Goal: Task Accomplishment & Management: Manage account settings

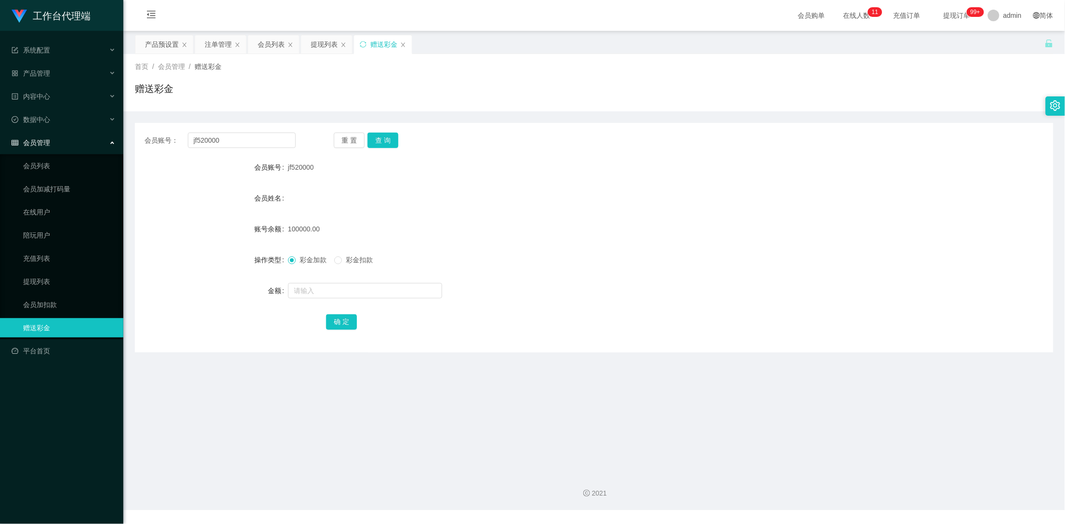
click at [149, 138] on div "会员账号： jf520000" at bounding box center [219, 139] width 151 height 15
type input "Jing5020"
click at [389, 143] on button "查 询" at bounding box center [383, 139] width 31 height 15
click at [173, 44] on div "产品预设置" at bounding box center [162, 44] width 34 height 18
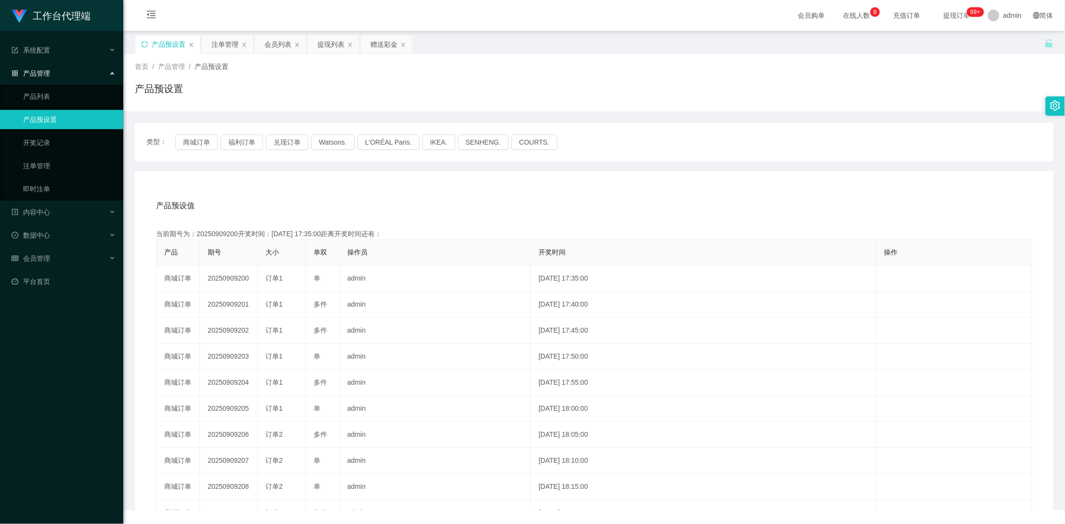
click at [143, 43] on icon "图标: sync" at bounding box center [144, 44] width 7 height 7
click at [373, 43] on div "赠送彩金" at bounding box center [383, 44] width 27 height 18
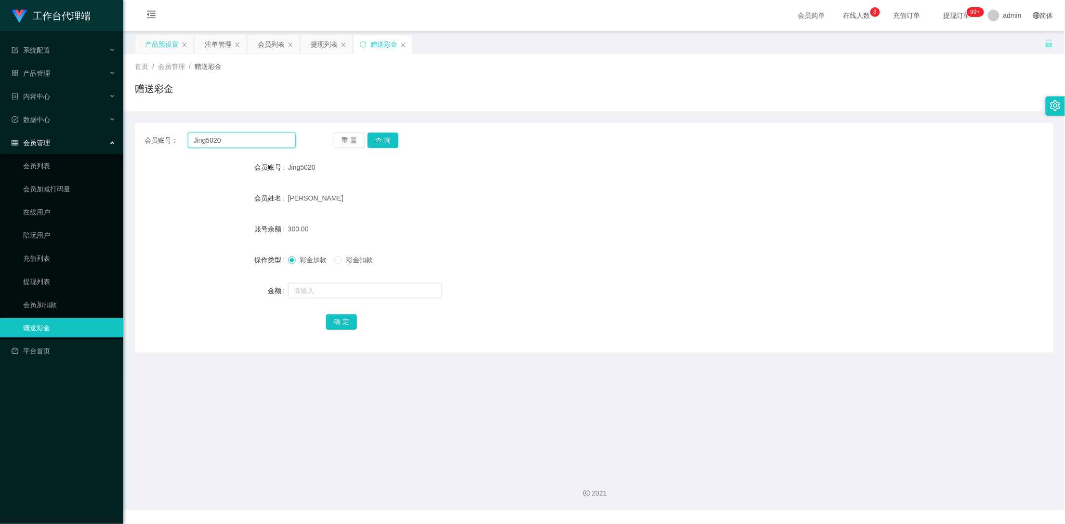
drag, startPoint x: 262, startPoint y: 138, endPoint x: 134, endPoint y: 142, distance: 127.7
click at [135, 142] on div "会员账号： Jing5020 重 置 查 询" at bounding box center [594, 139] width 919 height 15
drag, startPoint x: 213, startPoint y: 37, endPoint x: 245, endPoint y: 65, distance: 42.0
click at [214, 39] on div "注单管理" at bounding box center [218, 44] width 27 height 18
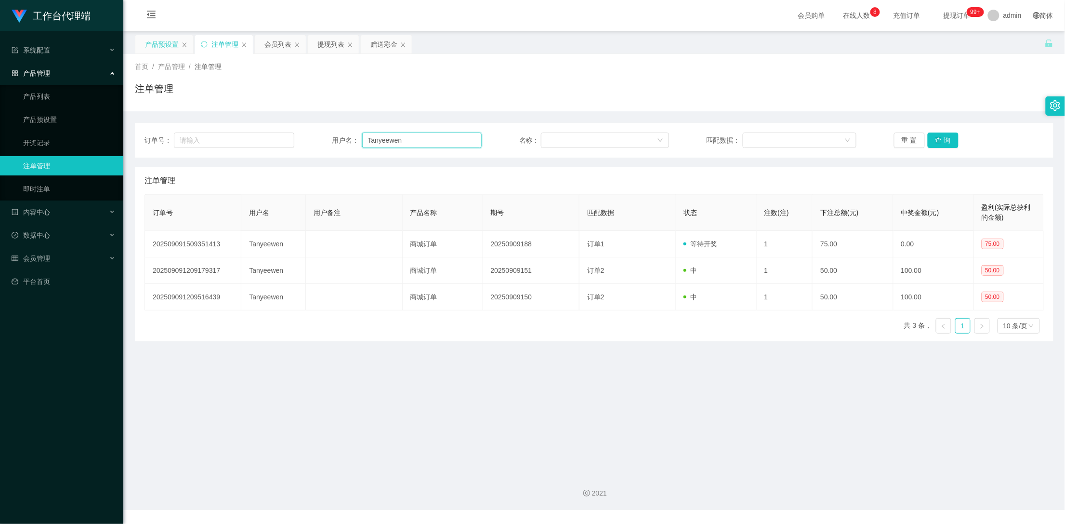
drag, startPoint x: 408, startPoint y: 137, endPoint x: 327, endPoint y: 139, distance: 80.9
click at [327, 139] on div "订单号： 用户名： Tanyeewen 名称： 匹配数据： 重 置 查 询" at bounding box center [593, 139] width 899 height 15
paste input "Jing5020"
type input "Jing5020"
click at [939, 140] on button "查 询" at bounding box center [943, 139] width 31 height 15
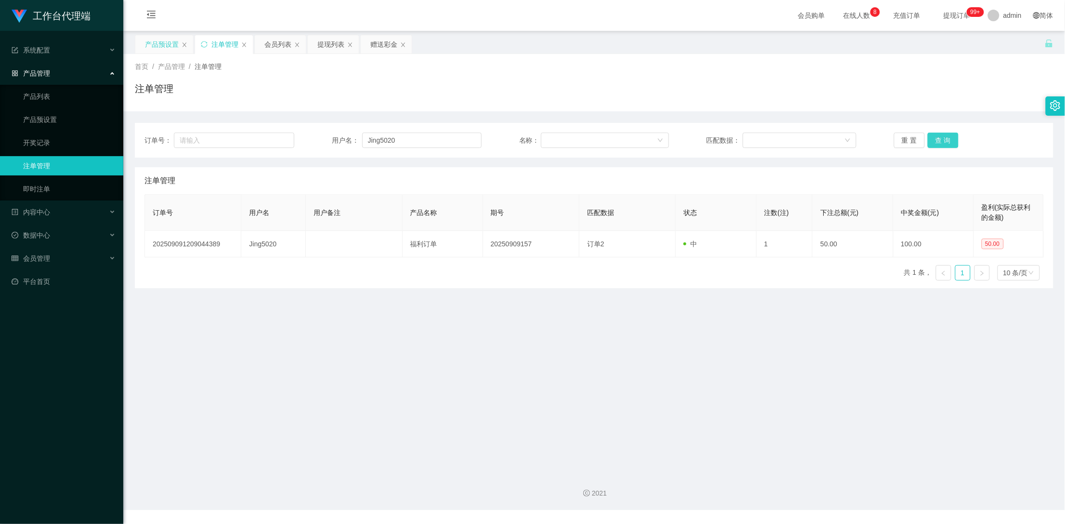
click at [939, 140] on button "查 询" at bounding box center [943, 139] width 31 height 15
click at [939, 139] on div "重 置 查 询" at bounding box center [969, 139] width 150 height 15
click at [939, 139] on button "查 询" at bounding box center [943, 139] width 31 height 15
click at [939, 139] on div "重 置 查 询" at bounding box center [969, 139] width 150 height 15
click at [939, 139] on button "查 询" at bounding box center [943, 139] width 31 height 15
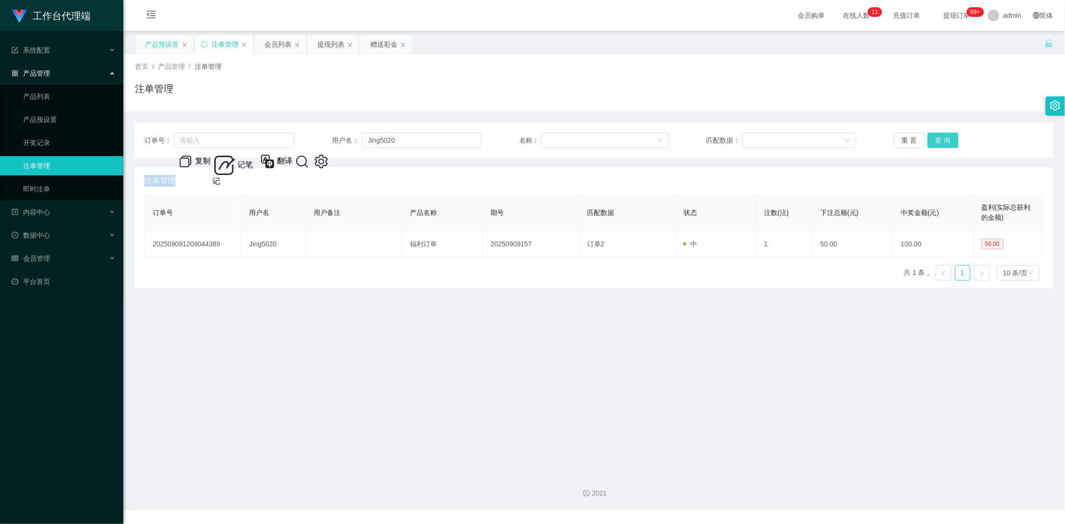
click at [942, 139] on button "查 询" at bounding box center [943, 139] width 31 height 15
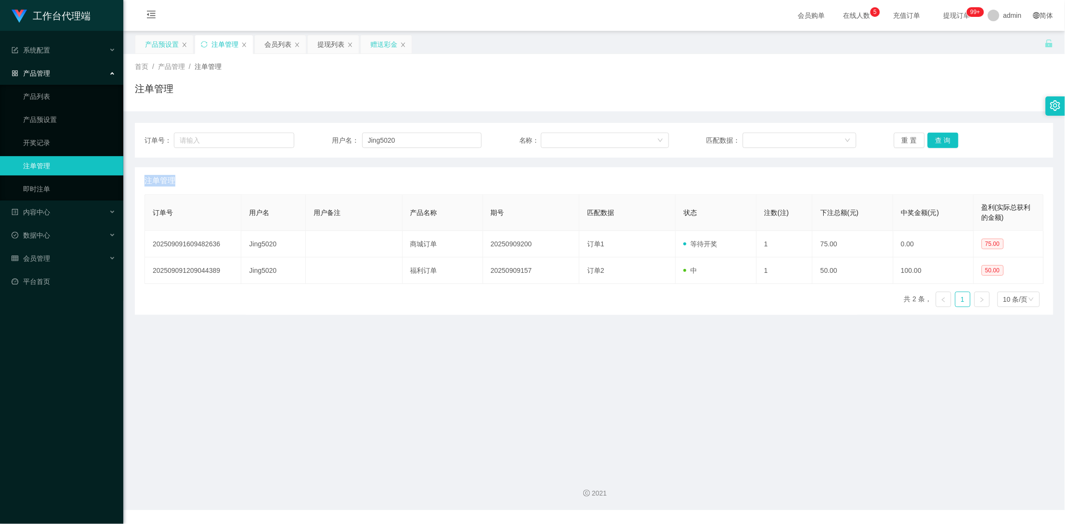
click at [364, 40] on div "赠送彩金" at bounding box center [386, 44] width 51 height 18
click at [382, 48] on div "赠送彩金" at bounding box center [383, 44] width 27 height 18
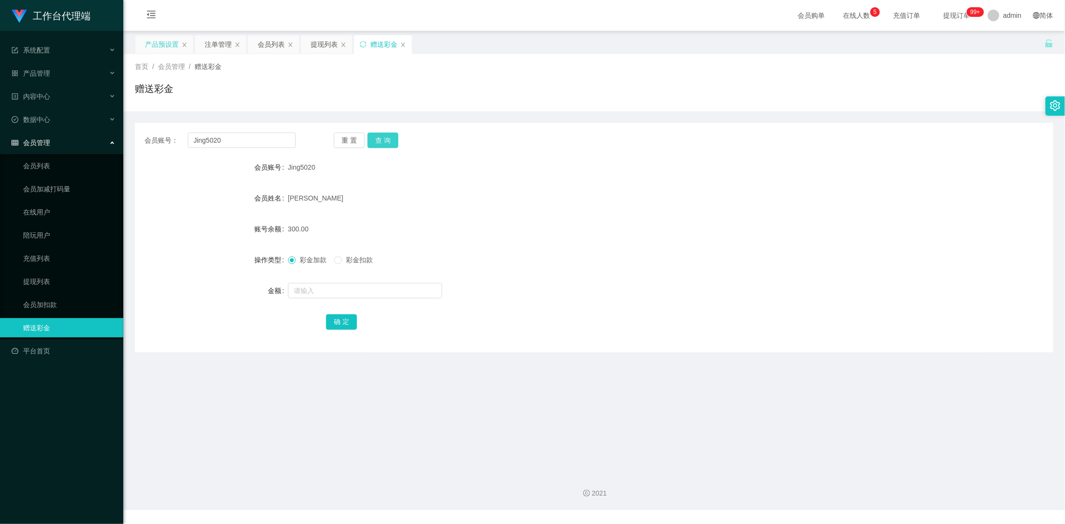
click at [380, 139] on button "查 询" at bounding box center [383, 139] width 31 height 15
click at [380, 139] on div "重 置 查 询" at bounding box center [409, 139] width 151 height 15
click at [380, 139] on button "查 询" at bounding box center [383, 139] width 31 height 15
click at [380, 139] on div "重 置 查 询" at bounding box center [409, 139] width 151 height 15
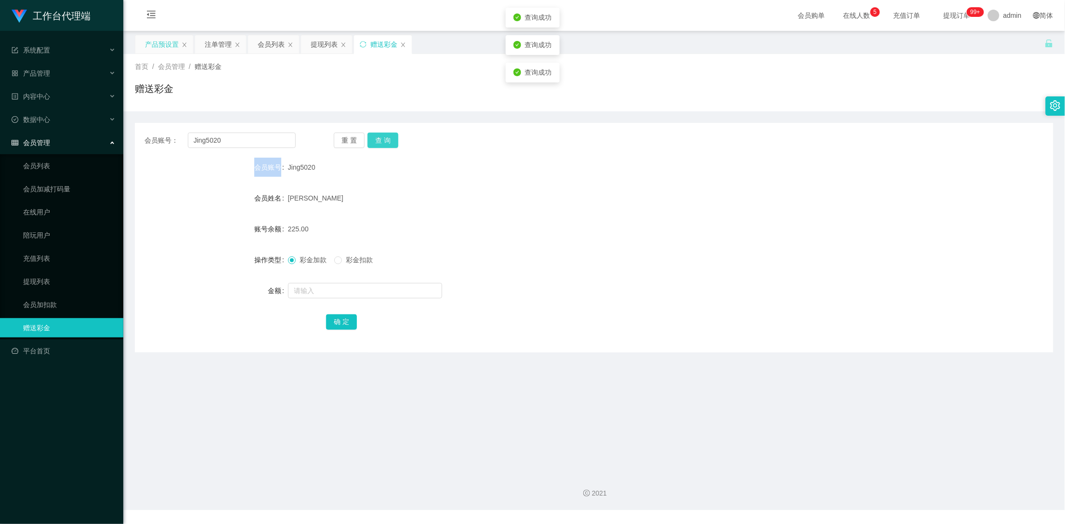
click at [380, 139] on button "查 询" at bounding box center [383, 139] width 31 height 15
drag, startPoint x: 380, startPoint y: 139, endPoint x: 376, endPoint y: 176, distance: 36.8
click at [380, 139] on div "重 置 查 询" at bounding box center [409, 139] width 151 height 15
click at [338, 287] on input "text" at bounding box center [365, 290] width 154 height 15
type input "150"
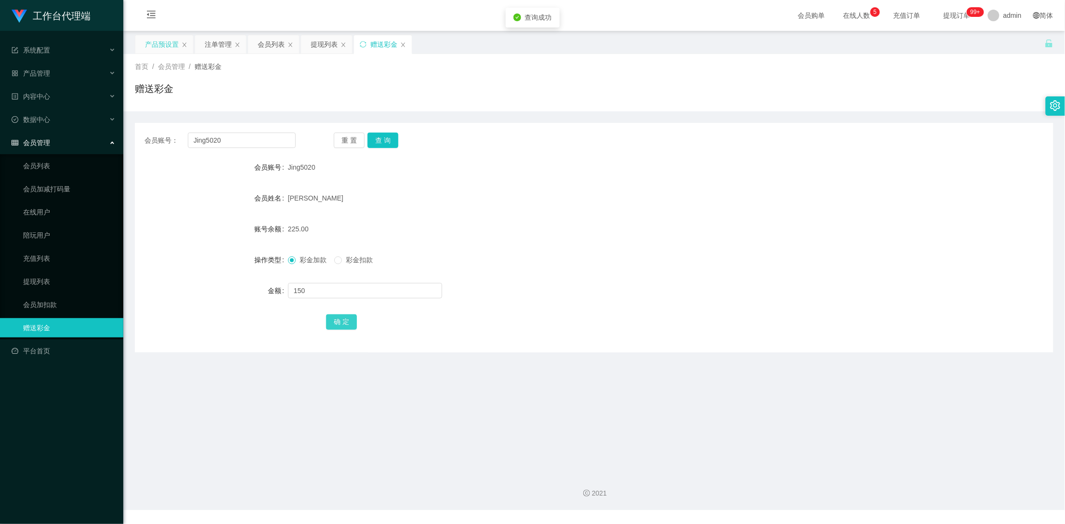
click at [341, 321] on button "确 定" at bounding box center [341, 321] width 31 height 15
click at [218, 43] on div "注单管理" at bounding box center [218, 44] width 27 height 18
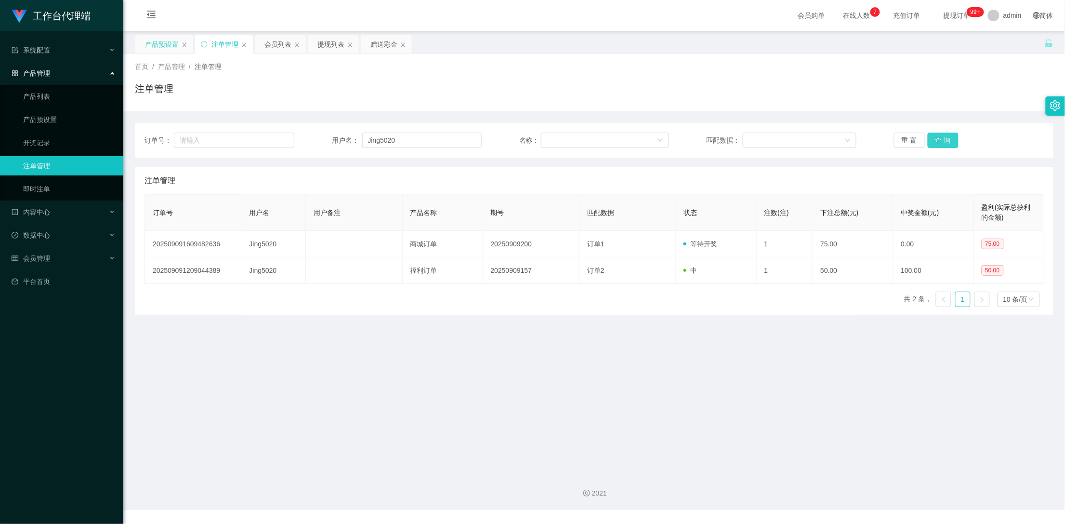
click at [948, 140] on button "查 询" at bounding box center [943, 139] width 31 height 15
click at [148, 40] on div "产品预设置" at bounding box center [162, 44] width 34 height 18
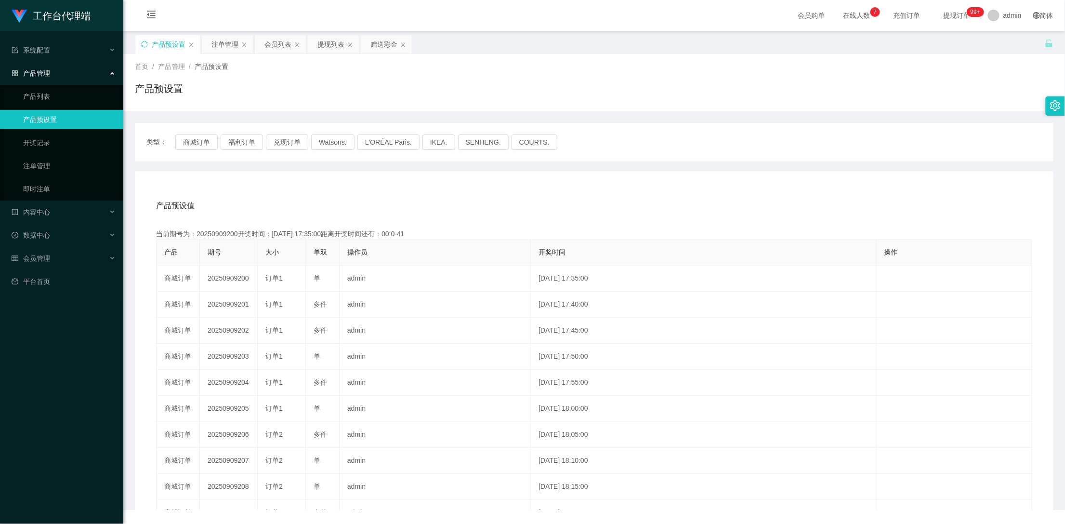
click at [144, 42] on icon "图标: sync" at bounding box center [144, 44] width 7 height 7
click at [377, 46] on div "赠送彩金" at bounding box center [383, 44] width 27 height 18
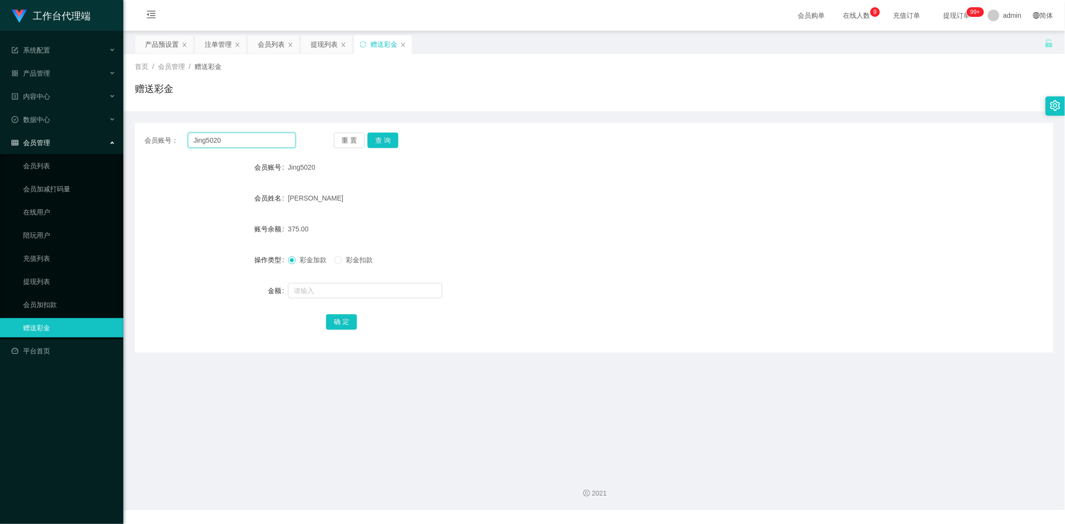
drag, startPoint x: 230, startPoint y: 141, endPoint x: 147, endPoint y: 139, distance: 83.3
click at [147, 139] on div "会员账号： Jing5020" at bounding box center [219, 139] width 151 height 15
click at [319, 50] on div "提现列表" at bounding box center [324, 44] width 27 height 18
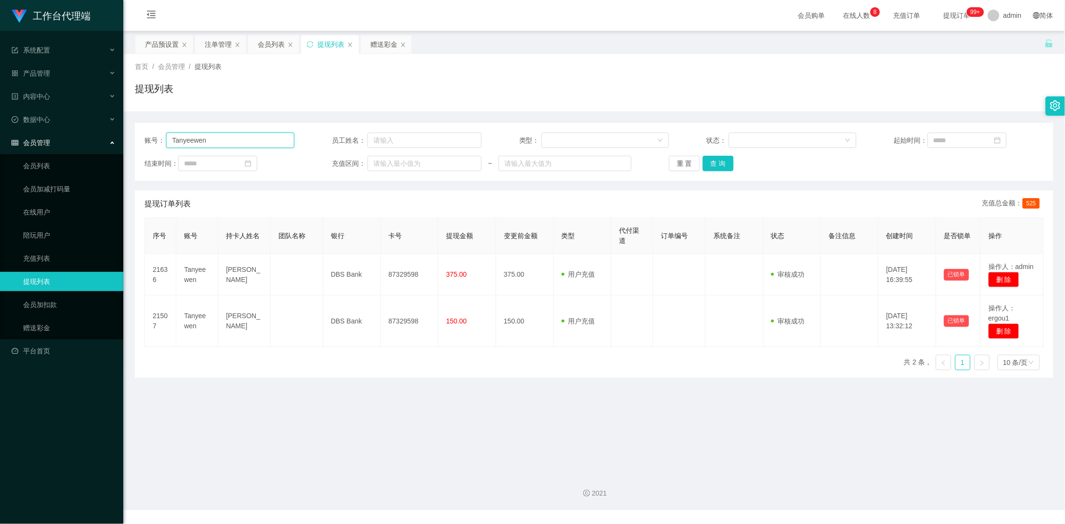
click at [90, 136] on section "工作台代理端 系统配置 产品管理 产品列表 产品预设置 开奖记录 注单管理 即时注单 内容中心 数据中心 会员管理 会员列表 会员加减打码量 在线用户 陪玩用…" at bounding box center [532, 255] width 1065 height 510
paste input "Jing5020"
type input "Jing5020"
click at [707, 161] on button "查 询" at bounding box center [718, 163] width 31 height 15
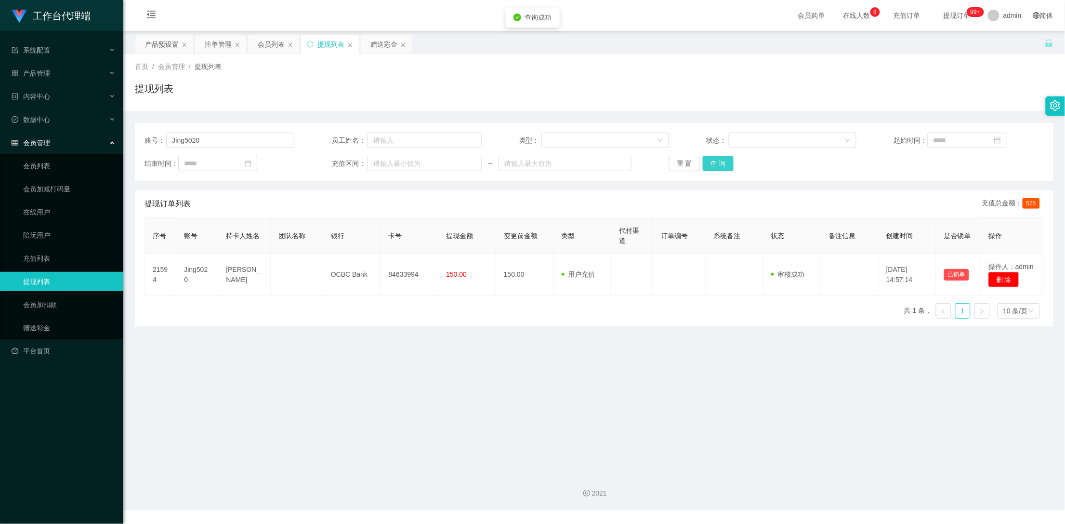
click at [719, 162] on button "查 询" at bounding box center [718, 163] width 31 height 15
click at [719, 162] on div "重 置 查 询" at bounding box center [744, 163] width 150 height 15
click at [719, 162] on button "查 询" at bounding box center [718, 163] width 31 height 15
click at [719, 162] on div "重 置 查 询" at bounding box center [744, 163] width 150 height 15
click at [719, 162] on button "查 询" at bounding box center [718, 163] width 31 height 15
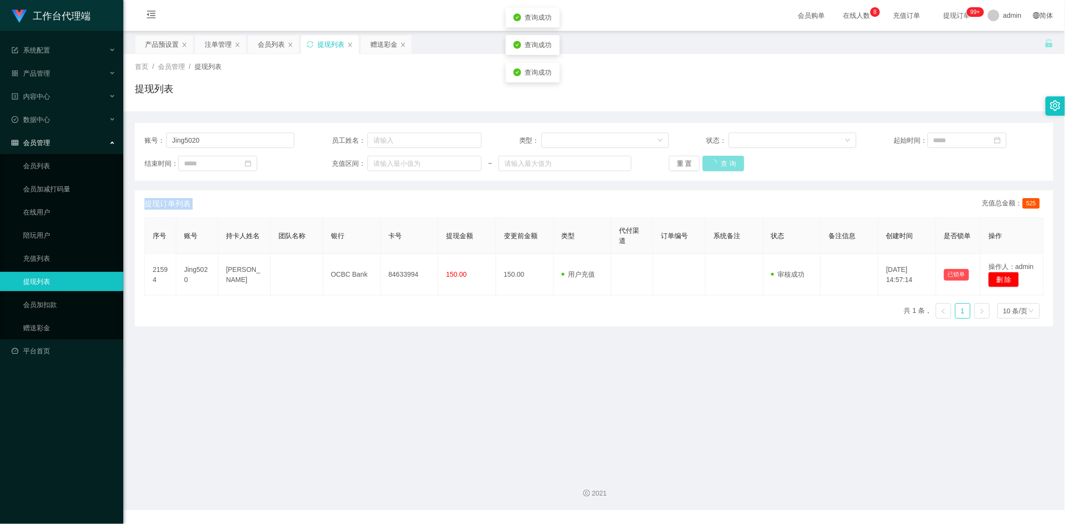
click at [719, 162] on div "重 置 查 询" at bounding box center [744, 163] width 150 height 15
click at [719, 162] on button "查 询" at bounding box center [718, 163] width 31 height 15
click at [719, 162] on div "重 置 查 询" at bounding box center [744, 163] width 150 height 15
click at [719, 162] on button "查 询" at bounding box center [718, 163] width 31 height 15
click at [719, 162] on div "重 置 查 询" at bounding box center [744, 163] width 150 height 15
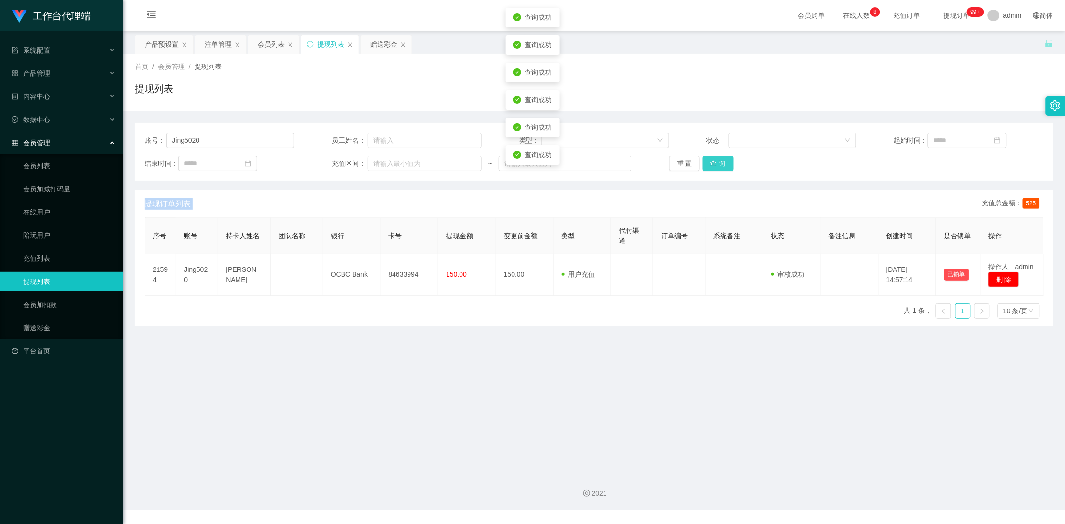
click at [719, 162] on button "查 询" at bounding box center [718, 163] width 31 height 15
click at [719, 162] on div "重 置 查 询" at bounding box center [744, 163] width 150 height 15
click at [719, 162] on button "查 询" at bounding box center [718, 163] width 31 height 15
click at [719, 162] on div "重 置 查 询" at bounding box center [744, 163] width 150 height 15
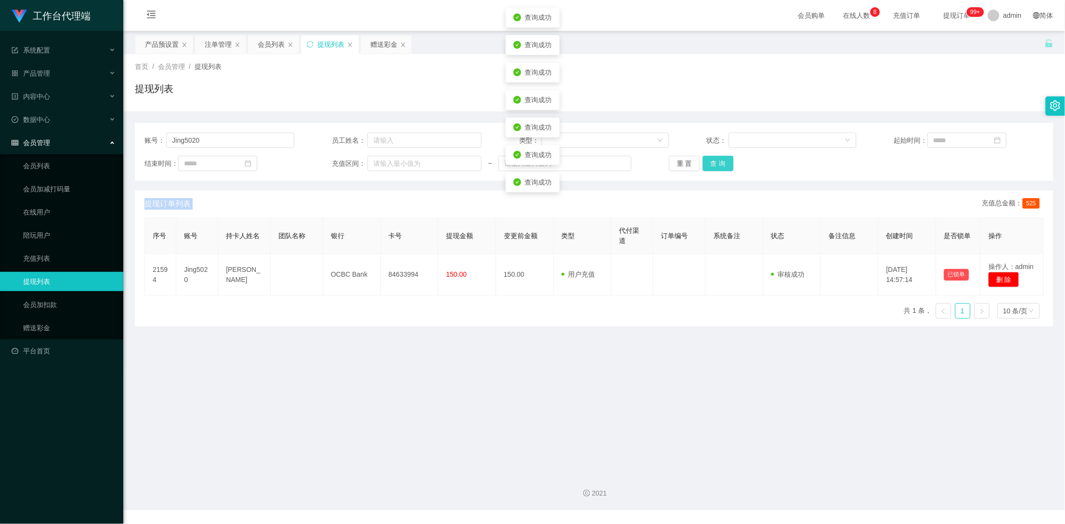
click at [719, 162] on button "查 询" at bounding box center [718, 163] width 31 height 15
click at [719, 162] on div "重 置 查 询" at bounding box center [744, 163] width 150 height 15
click at [719, 162] on button "查 询" at bounding box center [718, 163] width 31 height 15
click at [719, 162] on div "重 置 查 询" at bounding box center [744, 163] width 150 height 15
click at [719, 162] on button "查 询" at bounding box center [718, 163] width 31 height 15
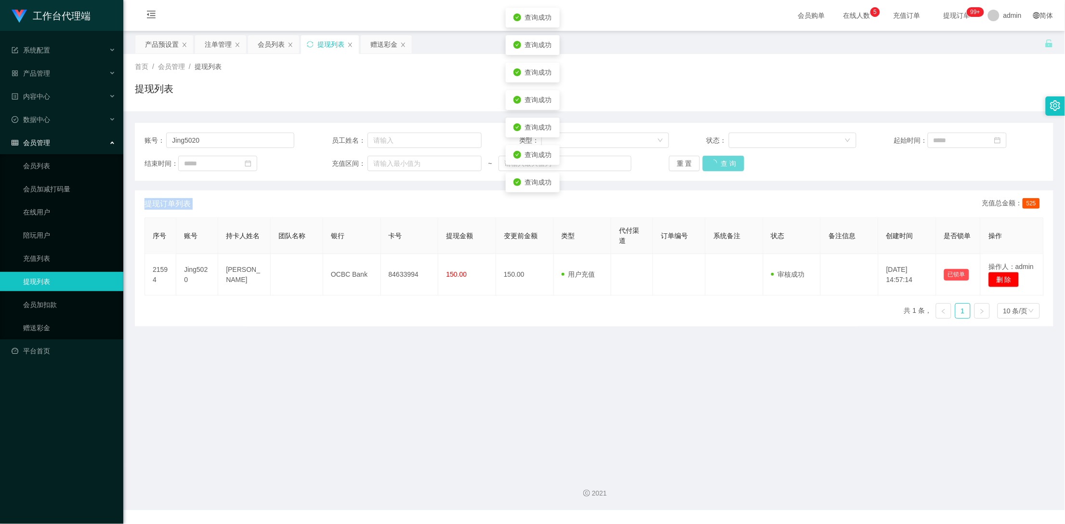
click at [719, 162] on div "重 置 查 询" at bounding box center [744, 163] width 150 height 15
click at [719, 162] on button "查 询" at bounding box center [718, 163] width 31 height 15
click at [719, 162] on div "重 置 查 询" at bounding box center [744, 163] width 150 height 15
click at [719, 162] on button "查 询" at bounding box center [718, 163] width 31 height 15
click at [719, 162] on div "重 置 查 询" at bounding box center [744, 163] width 150 height 15
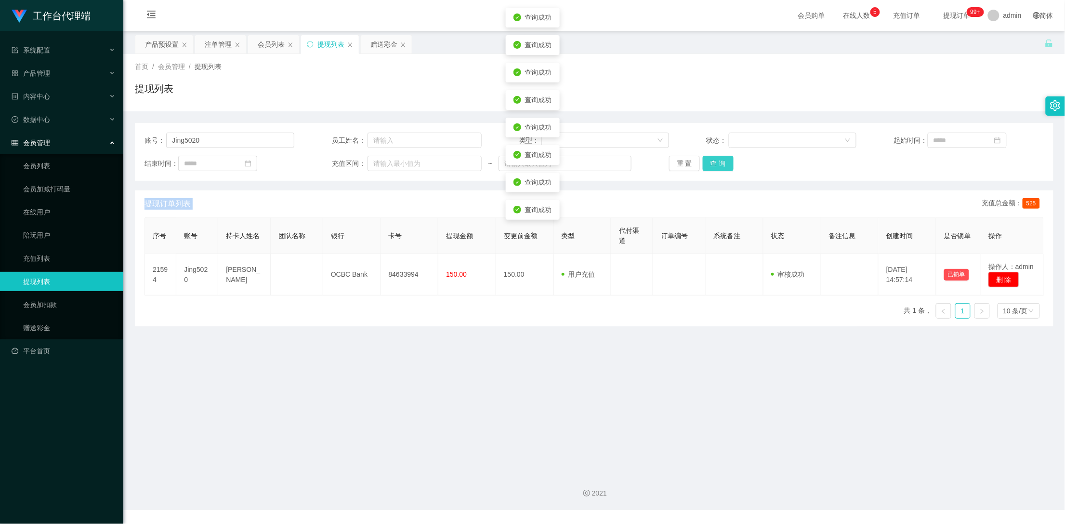
click at [719, 162] on button "查 询" at bounding box center [718, 163] width 31 height 15
click at [719, 162] on div "重 置 查 询" at bounding box center [744, 163] width 150 height 15
click at [719, 162] on button "查 询" at bounding box center [718, 163] width 31 height 15
click at [719, 162] on div "重 置 查 询" at bounding box center [744, 163] width 150 height 15
click at [721, 158] on button "查 询" at bounding box center [718, 163] width 31 height 15
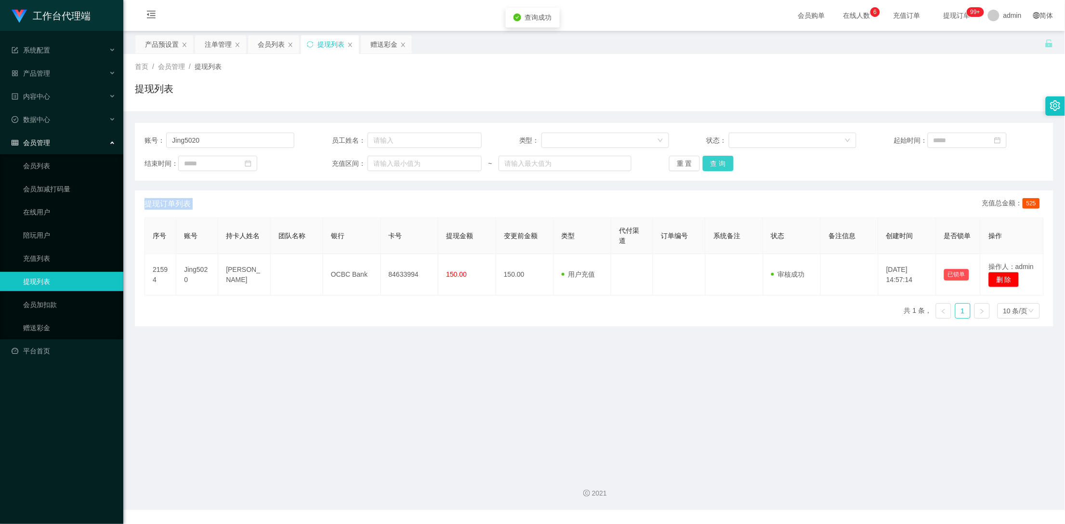
click at [721, 158] on button "查 询" at bounding box center [718, 163] width 31 height 15
click at [375, 45] on div "赠送彩金" at bounding box center [383, 44] width 27 height 18
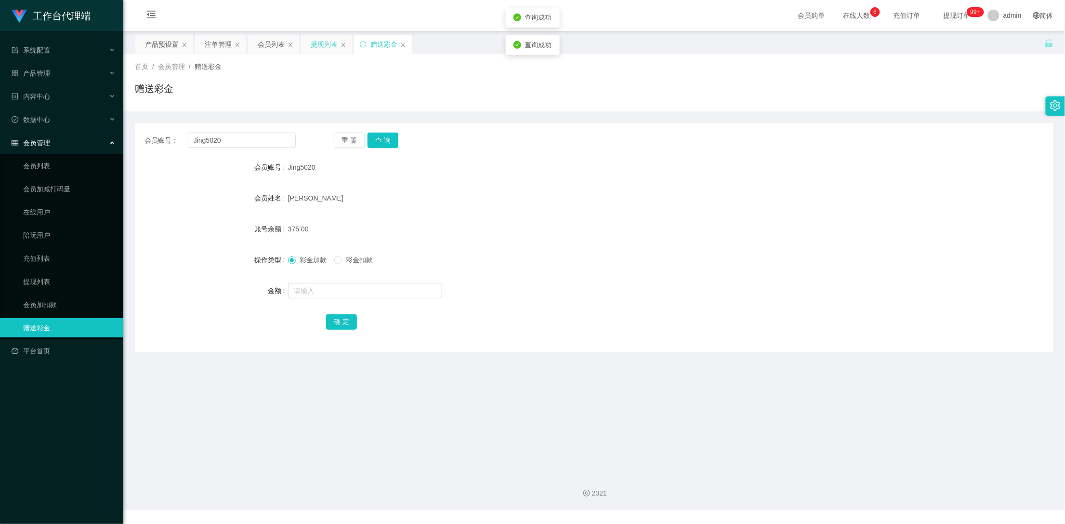
click at [313, 42] on div "提现列表" at bounding box center [324, 44] width 27 height 18
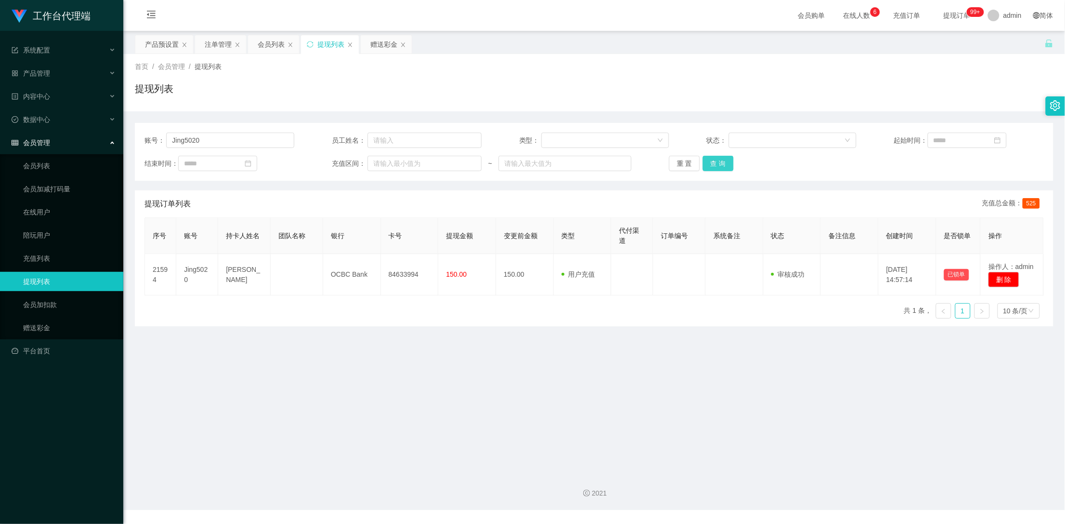
click at [723, 167] on button "查 询" at bounding box center [718, 163] width 31 height 15
click at [723, 167] on div "重 置 查 询" at bounding box center [744, 163] width 150 height 15
click at [723, 167] on button "查 询" at bounding box center [718, 163] width 31 height 15
drag, startPoint x: 723, startPoint y: 167, endPoint x: 1011, endPoint y: 28, distance: 318.8
click at [723, 167] on div "重 置 查 询" at bounding box center [744, 163] width 150 height 15
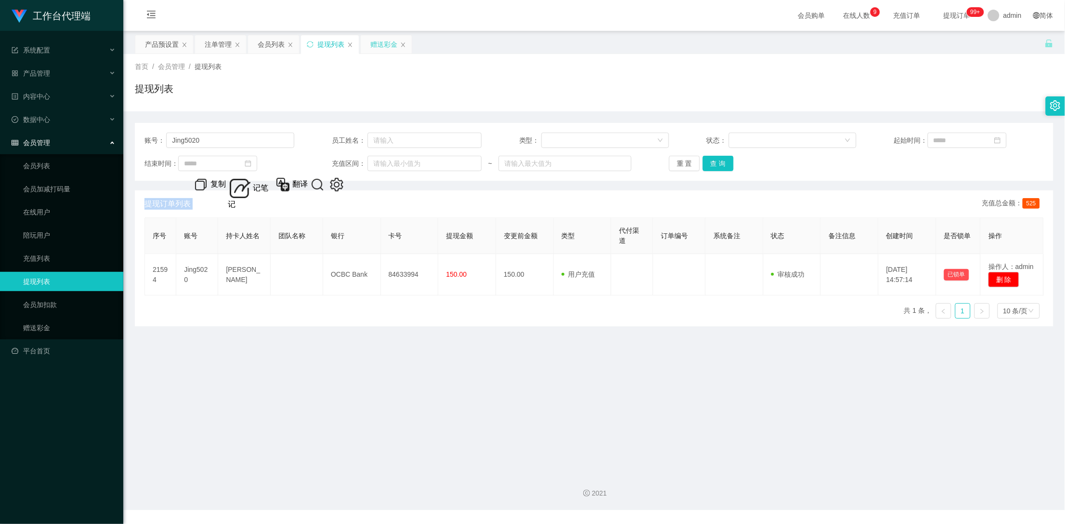
click at [383, 49] on div "赠送彩金" at bounding box center [383, 44] width 27 height 18
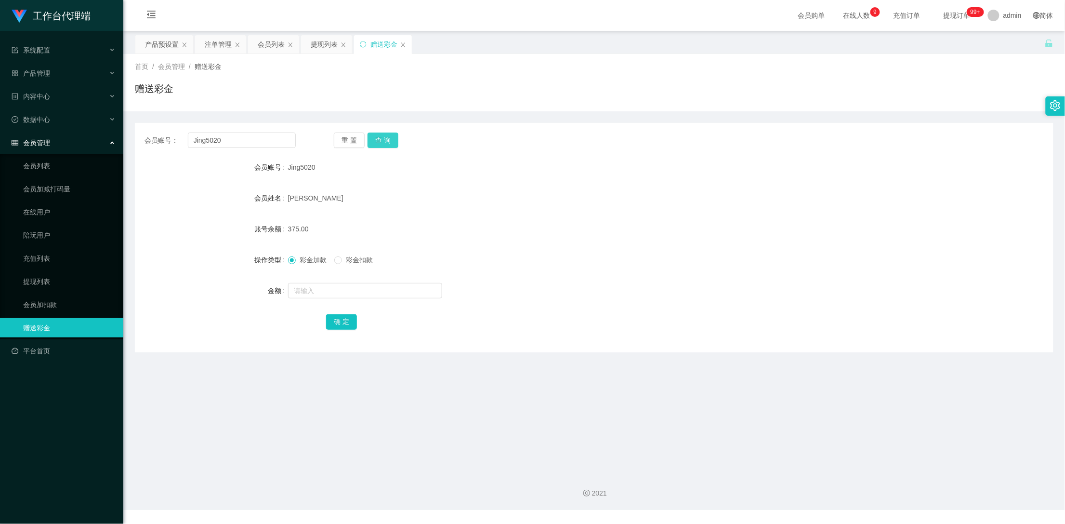
click at [389, 142] on button "查 询" at bounding box center [383, 139] width 31 height 15
click at [389, 142] on div "重 置 查 询" at bounding box center [409, 139] width 151 height 15
click at [389, 523] on div at bounding box center [532, 524] width 1065 height 0
drag, startPoint x: 486, startPoint y: 133, endPoint x: 658, endPoint y: 95, distance: 176.1
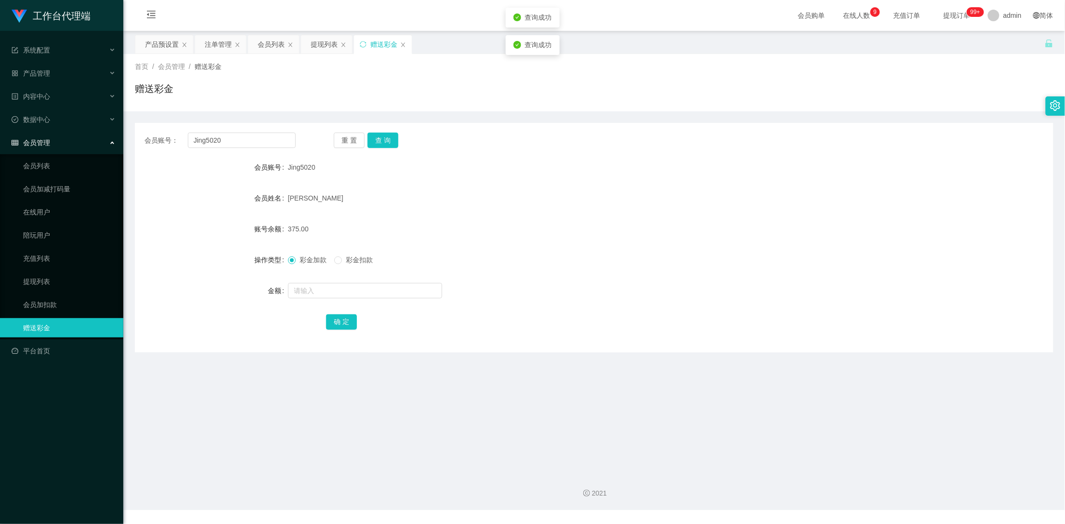
click at [500, 134] on div "会员账号： Jing5020 重 置 查 询" at bounding box center [594, 139] width 919 height 15
click at [394, 140] on button "查 询" at bounding box center [383, 139] width 31 height 15
drag, startPoint x: 219, startPoint y: 42, endPoint x: 271, endPoint y: 55, distance: 54.2
click at [219, 42] on div "注单管理" at bounding box center [218, 44] width 27 height 18
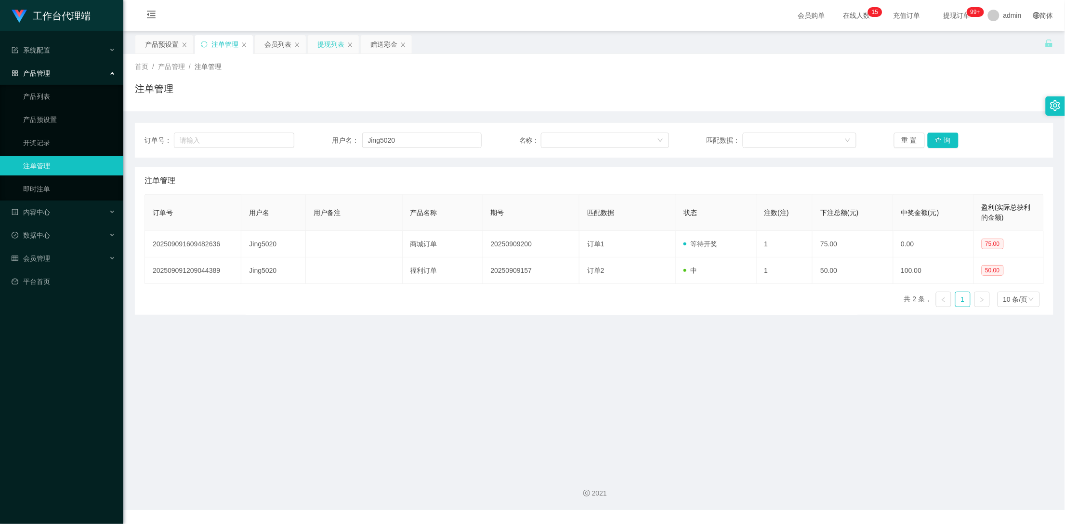
click at [325, 49] on div "提现列表" at bounding box center [330, 44] width 27 height 18
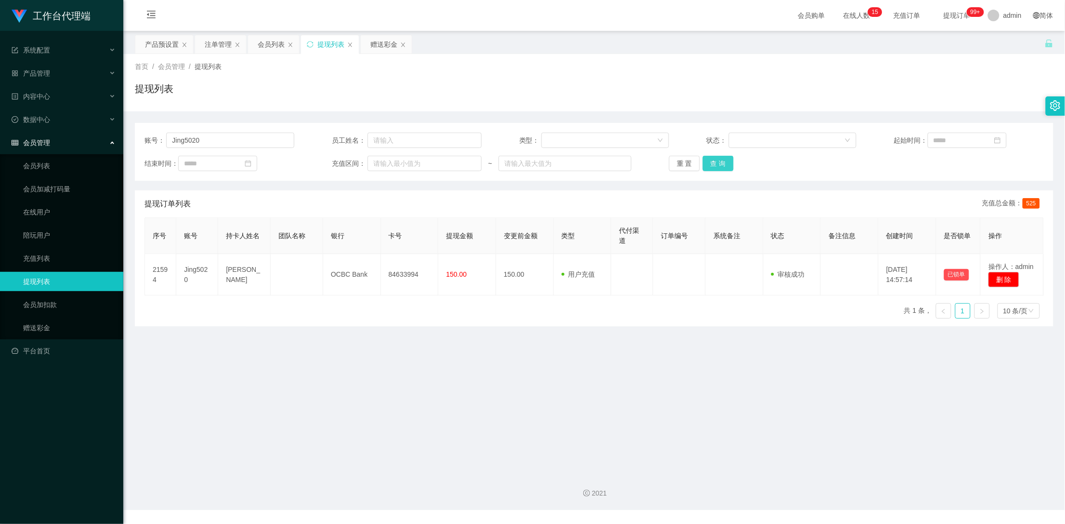
click at [712, 165] on button "查 询" at bounding box center [718, 163] width 31 height 15
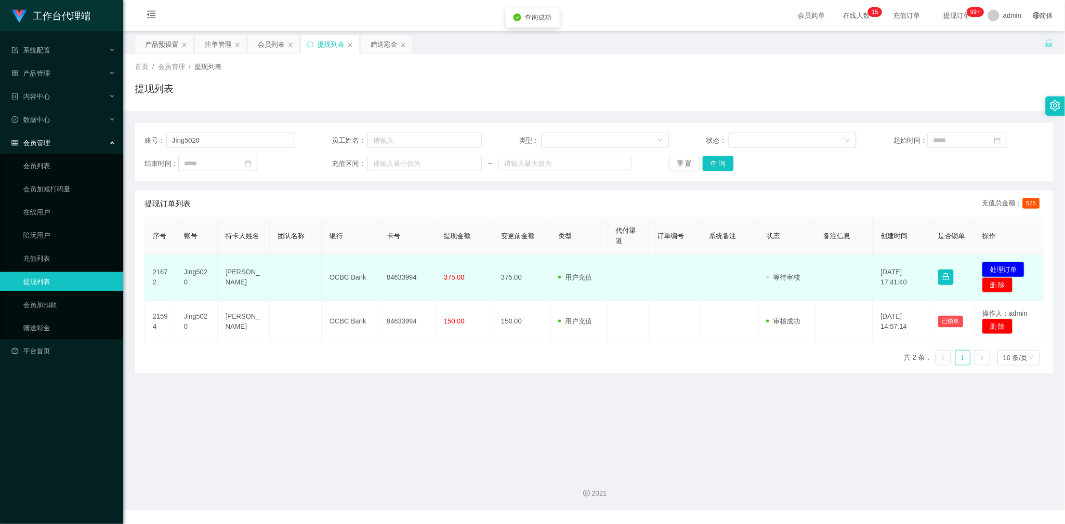
click at [994, 268] on button "处理订单" at bounding box center [1003, 269] width 42 height 15
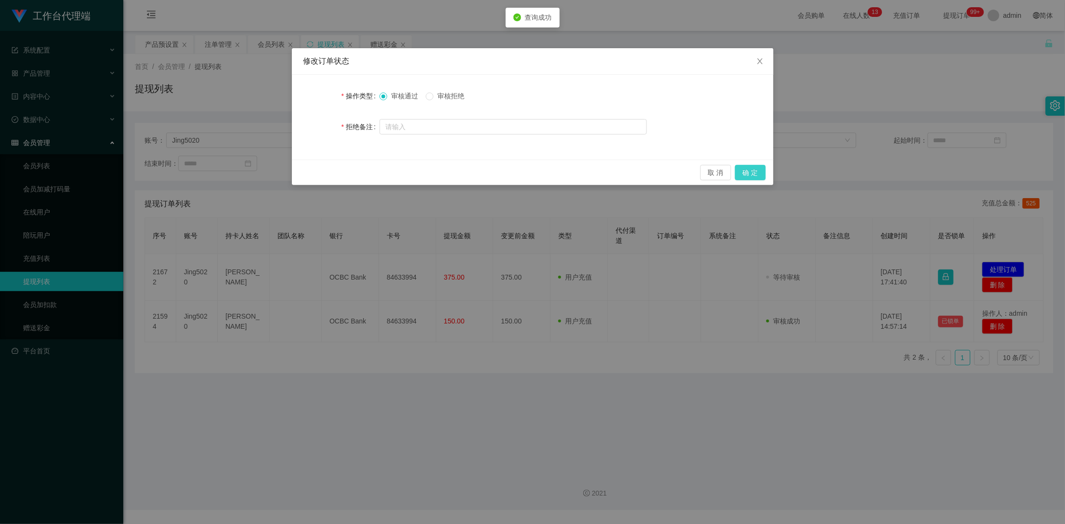
click at [748, 171] on button "确 定" at bounding box center [750, 172] width 31 height 15
